Goal: Navigation & Orientation: Find specific page/section

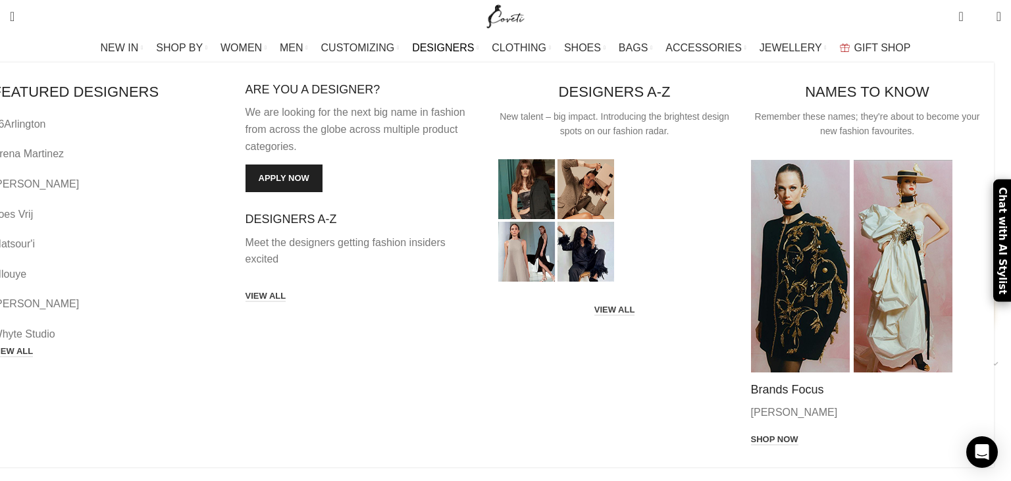
click at [449, 49] on span "DESIGNERS" at bounding box center [443, 47] width 62 height 12
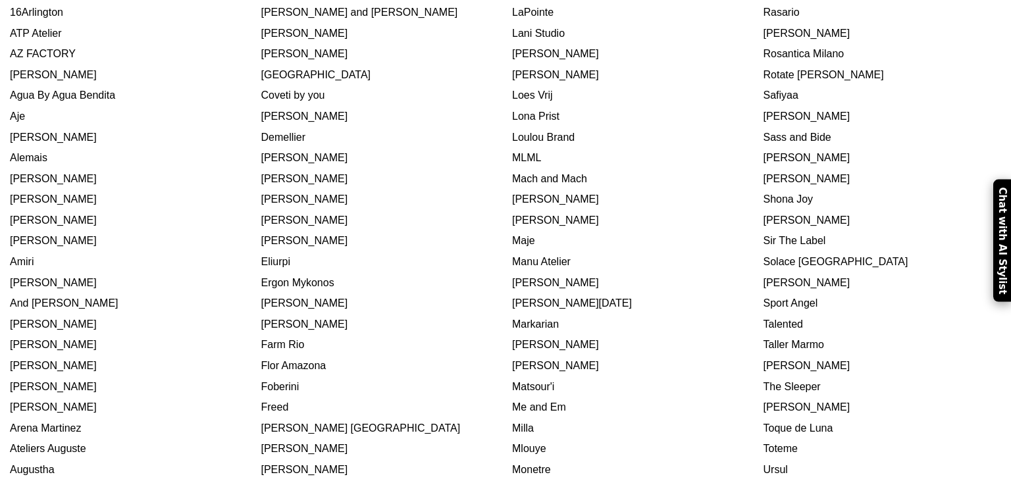
scroll to position [278, 0]
click at [522, 215] on link "[PERSON_NAME]" at bounding box center [555, 219] width 87 height 11
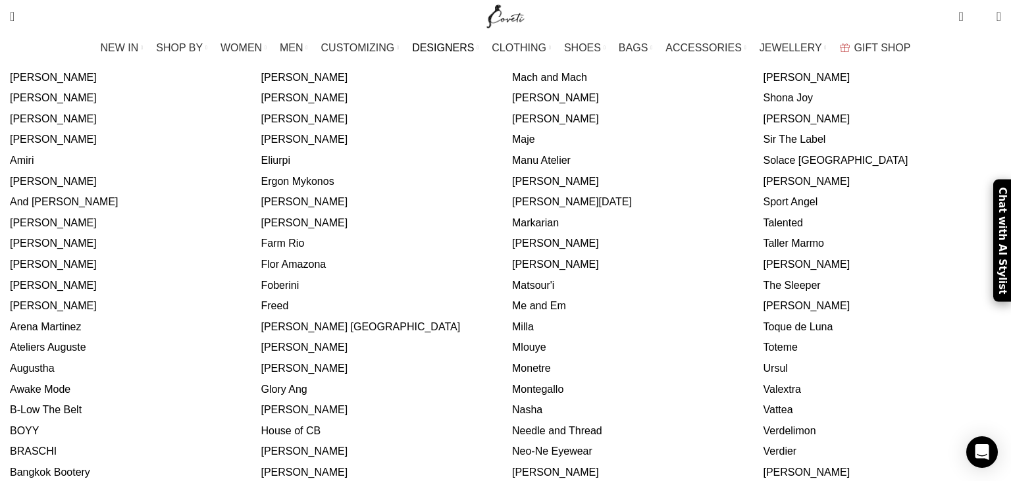
scroll to position [486, 0]
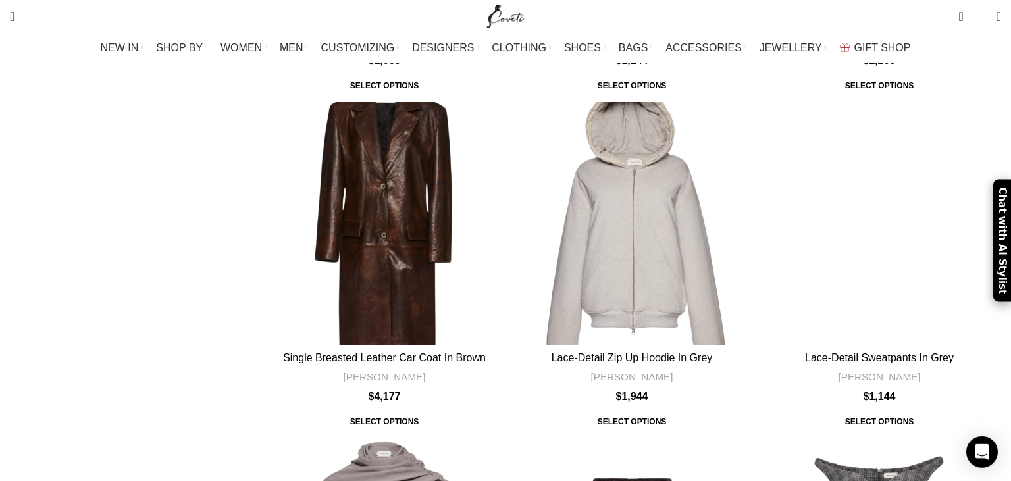
scroll to position [3612, 0]
